Goal: Transaction & Acquisition: Purchase product/service

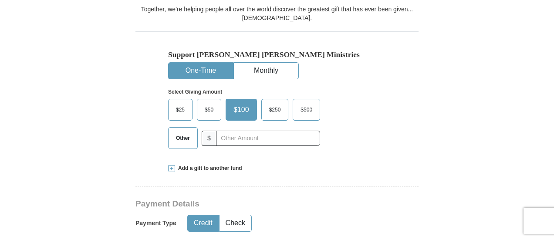
scroll to position [294, 0]
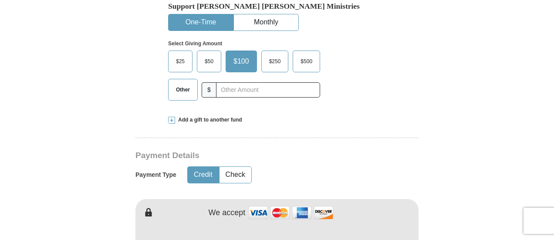
click at [181, 89] on span "Other" at bounding box center [183, 89] width 23 height 13
click at [0, 0] on input "Other" at bounding box center [0, 0] width 0 height 0
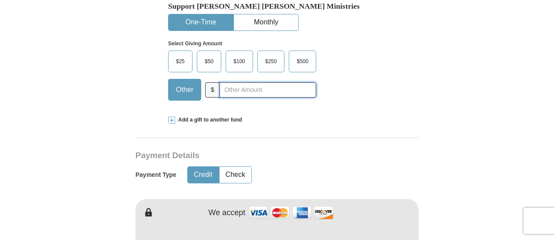
click at [244, 90] on input "text" at bounding box center [267, 89] width 97 height 15
type input "112.00"
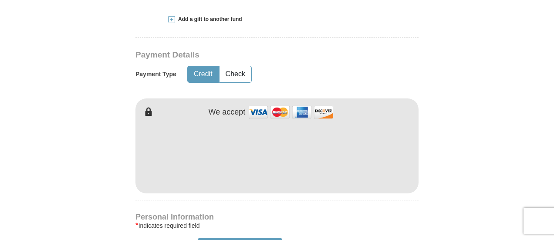
scroll to position [397, 0]
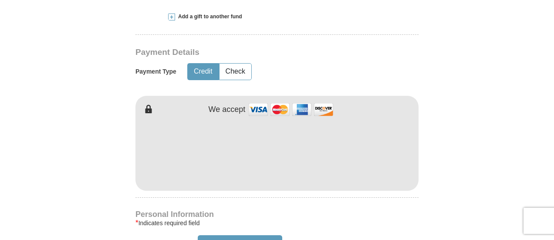
type input "[DEMOGRAPHIC_DATA]"
type input "[PERSON_NAME]"
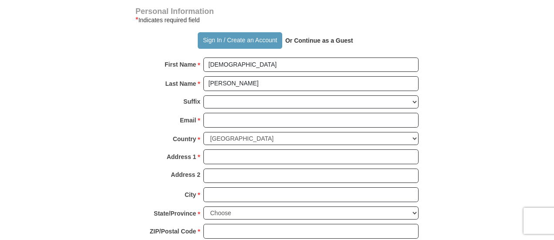
scroll to position [600, 0]
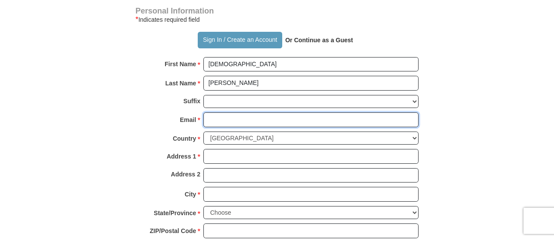
click at [230, 121] on input "Email *" at bounding box center [310, 119] width 215 height 15
type input "[EMAIL_ADDRESS][DOMAIN_NAME]"
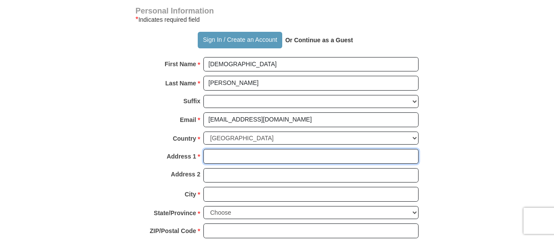
type input "[STREET_ADDRESS]"
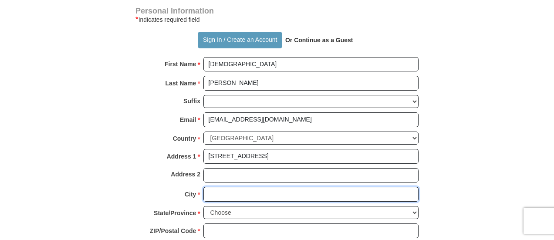
type input "Frankfort"
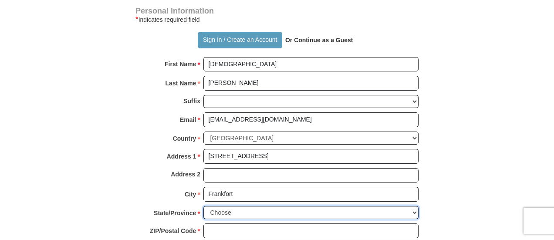
select select "KY"
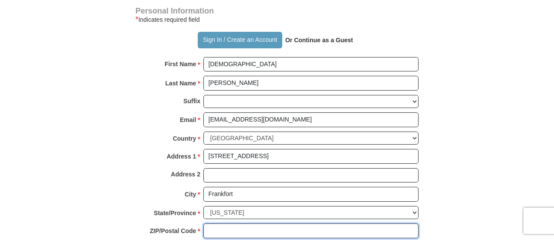
type input "40601"
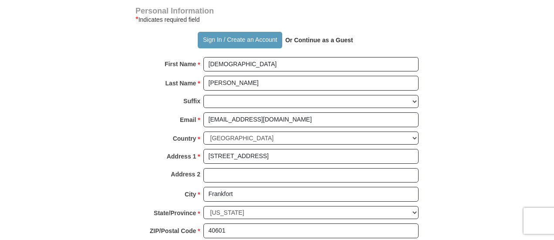
type input "5023951578"
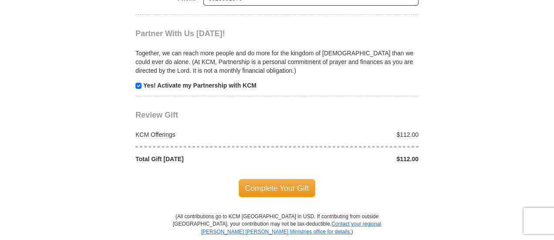
scroll to position [855, 0]
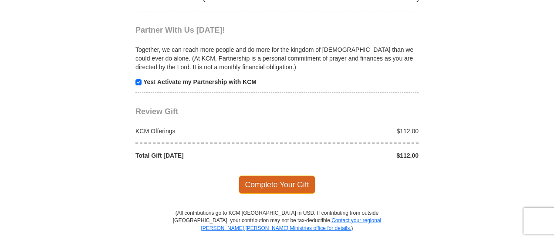
click at [276, 181] on span "Complete Your Gift" at bounding box center [277, 184] width 77 height 18
